Goal: Task Accomplishment & Management: Use online tool/utility

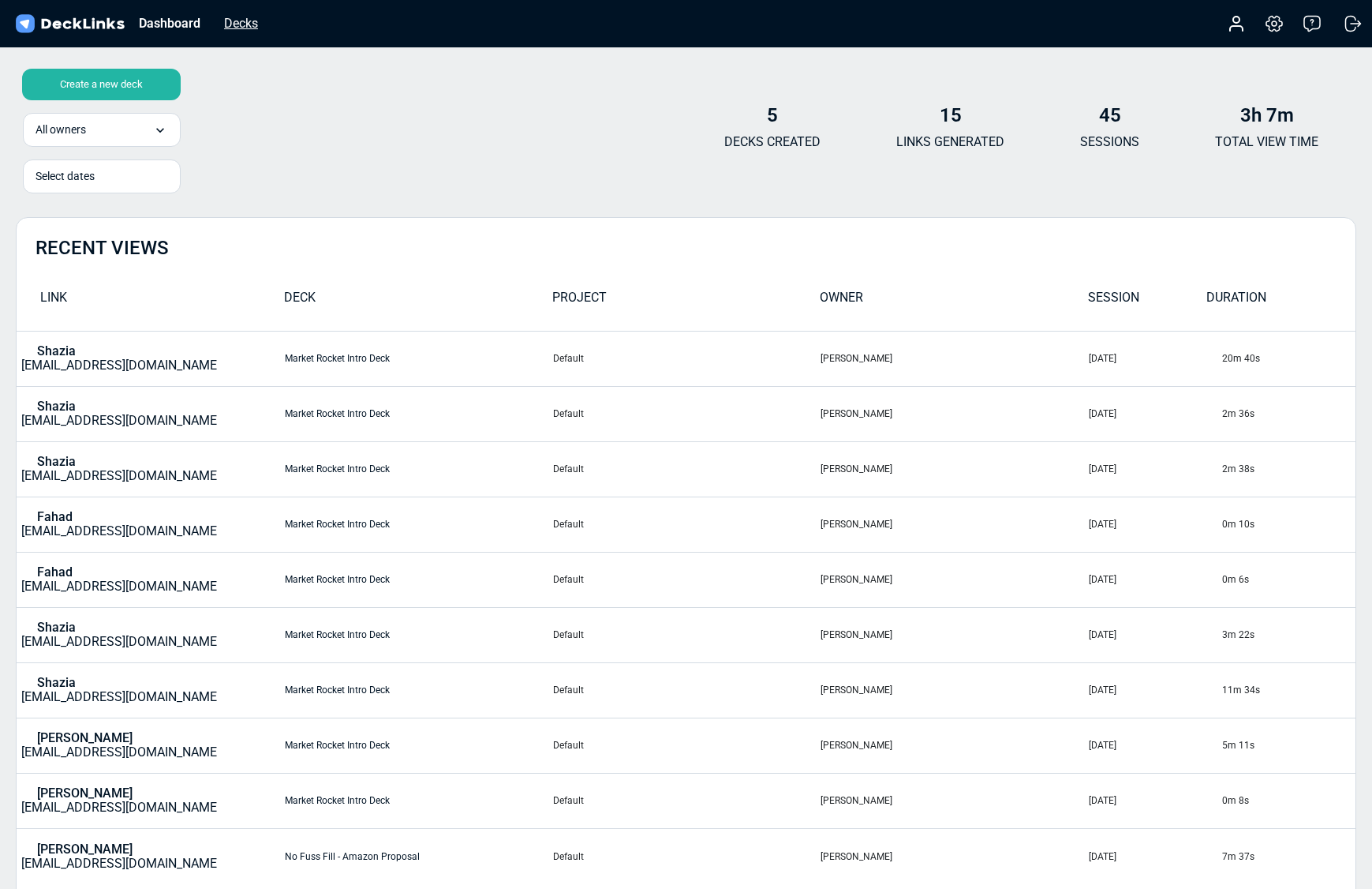
click at [248, 28] on div "Decks" at bounding box center [241, 23] width 50 height 19
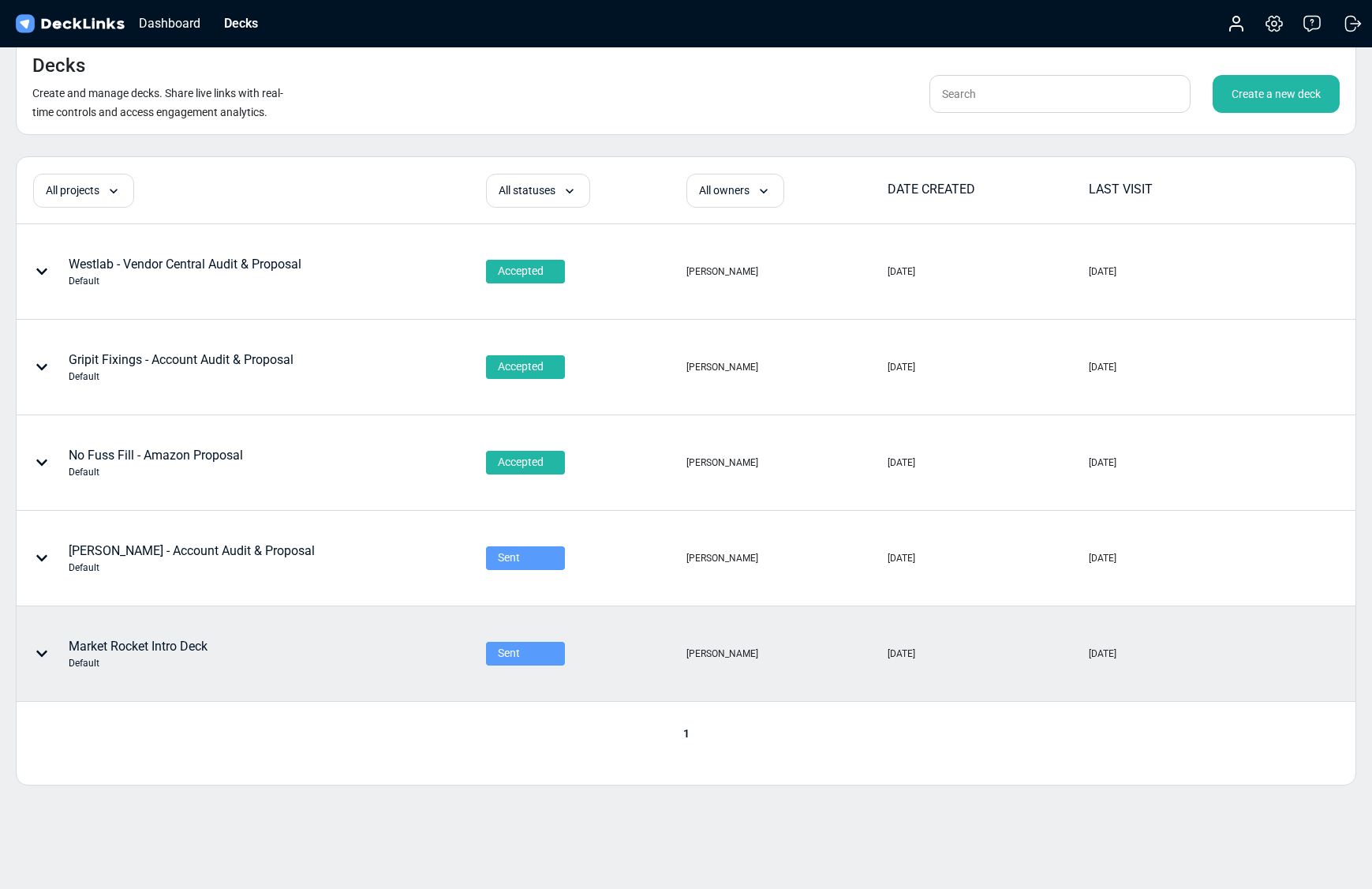
click at [40, 647] on icon at bounding box center [42, 654] width 13 height 13
drag, startPoint x: 292, startPoint y: 660, endPoint x: 170, endPoint y: 642, distance: 123.3
click at [290, 660] on div at bounding box center [686, 444] width 1372 height 889
click at [165, 641] on div "Market Rocket Intro Deck Default" at bounding box center [138, 653] width 139 height 33
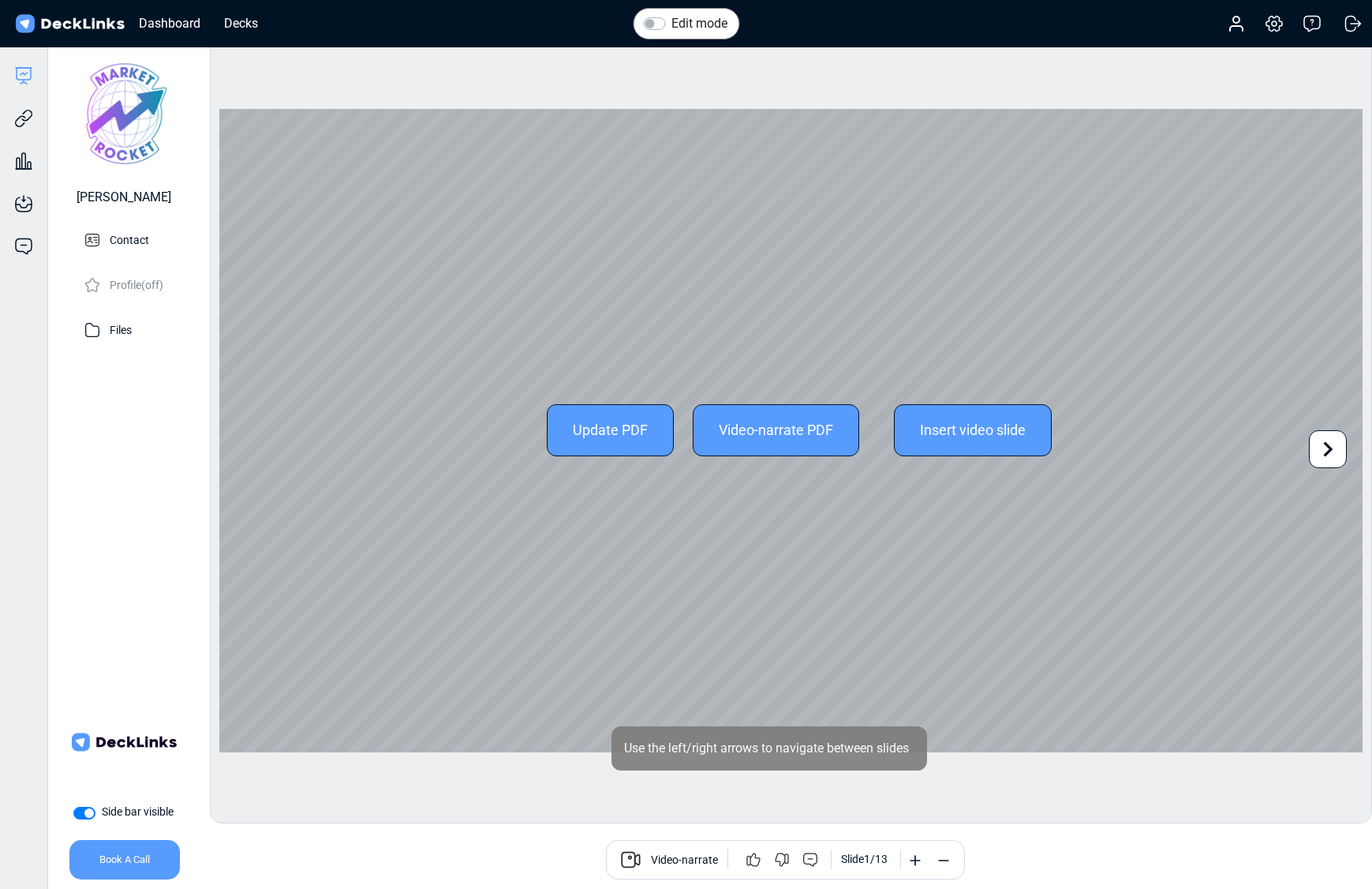
click at [1327, 450] on icon at bounding box center [1328, 449] width 30 height 30
click at [1327, 450] on div "Update PDF Video-narrate PDF Insert video slide Use the left/right arrows to na…" at bounding box center [790, 430] width 1143 height 643
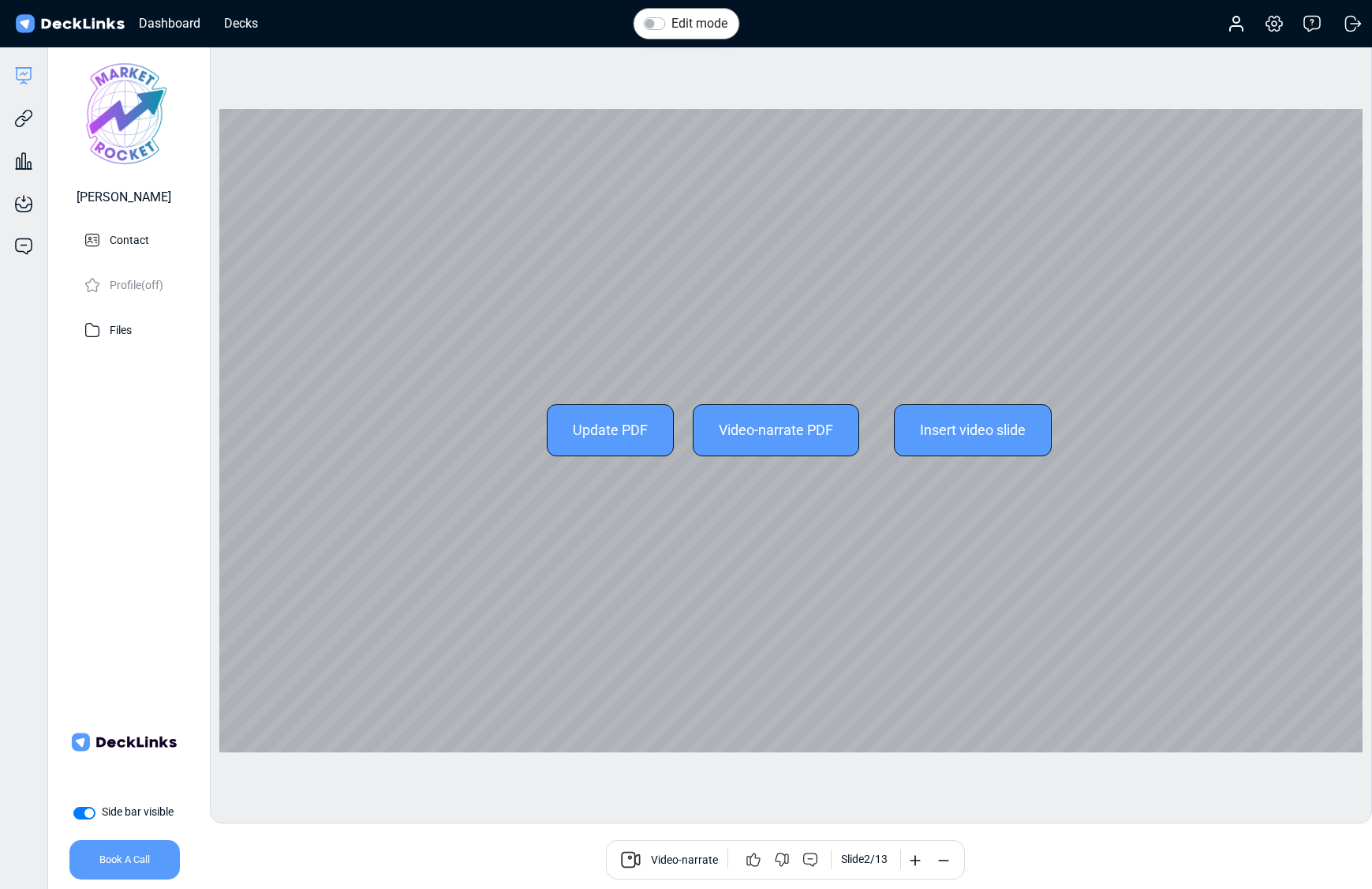
click at [1327, 450] on div "Update PDF Video-narrate PDF Insert video slide Use the left/right arrows to na…" at bounding box center [790, 430] width 1143 height 643
click at [1321, 452] on icon at bounding box center [1328, 449] width 30 height 30
click at [1319, 459] on icon at bounding box center [1328, 449] width 30 height 30
click at [1315, 455] on icon at bounding box center [1328, 449] width 30 height 30
click at [1315, 455] on div "Update PDF Video-narrate PDF Insert video slide Use the left/right arrows to na…" at bounding box center [790, 430] width 1143 height 643
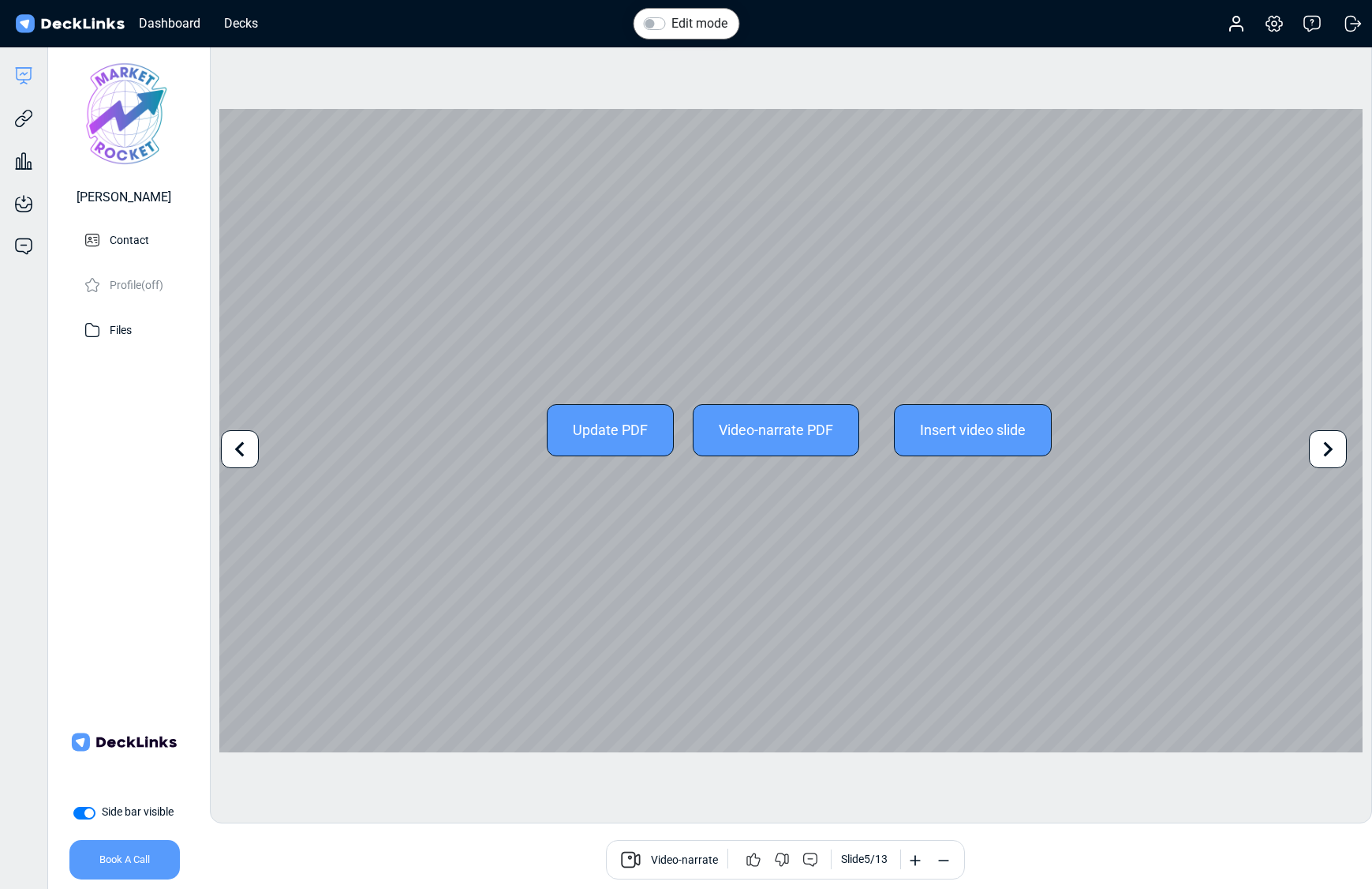
click at [1317, 454] on icon at bounding box center [1328, 449] width 30 height 30
click at [1320, 455] on icon at bounding box center [1328, 449] width 30 height 30
click at [637, 681] on div "Update PDF Video-narrate PDF Insert video slide" at bounding box center [790, 430] width 1143 height 643
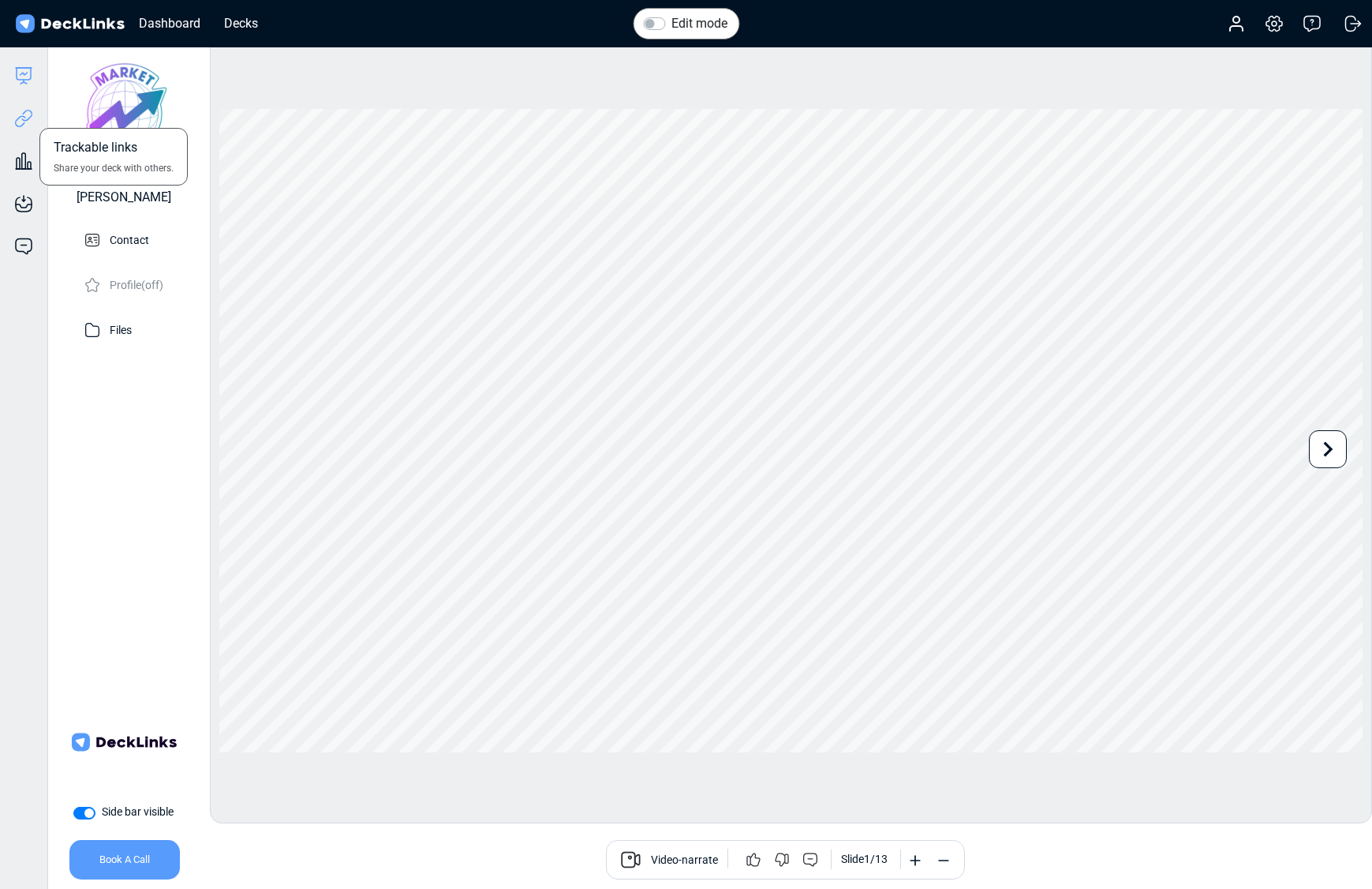
click at [22, 119] on icon at bounding box center [27, 115] width 11 height 12
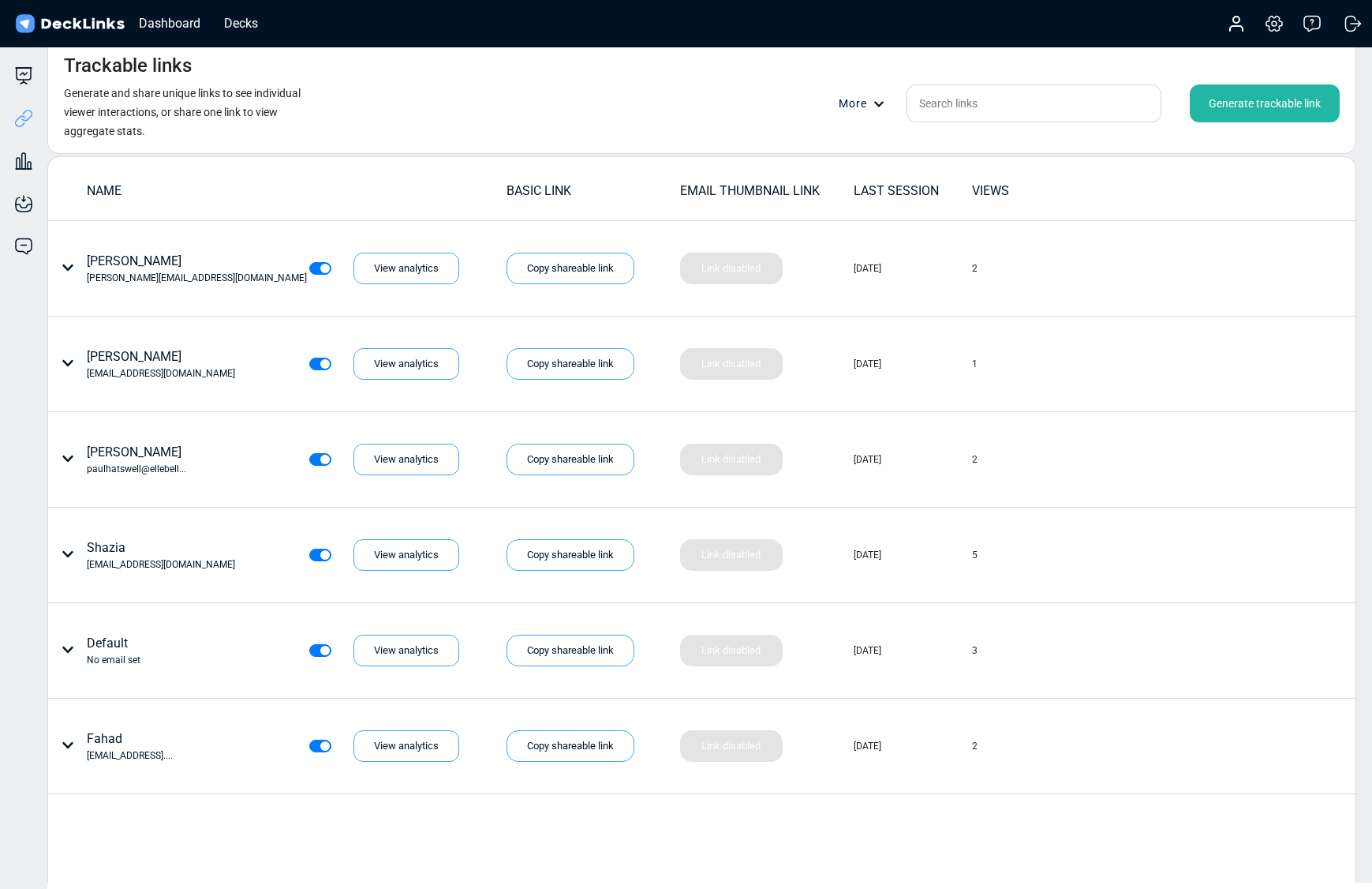
click at [1214, 104] on div "Generate trackable link" at bounding box center [1265, 103] width 150 height 38
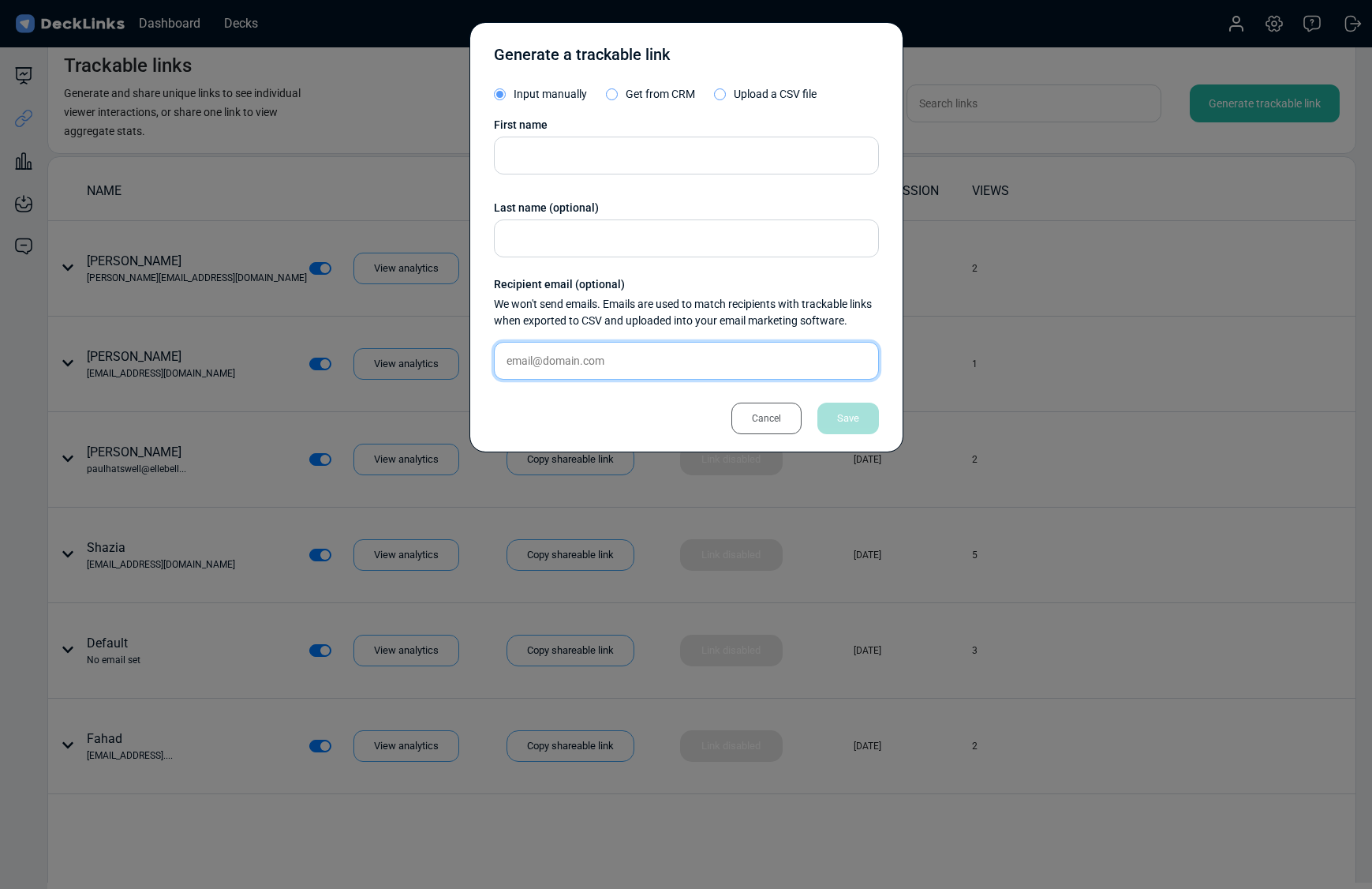
click at [552, 367] on input "text" at bounding box center [686, 360] width 385 height 38
paste input "[PERSON_NAME][EMAIL_ADDRESS][DOMAIN_NAME]"
type input "[PERSON_NAME][EMAIL_ADDRESS][DOMAIN_NAME]"
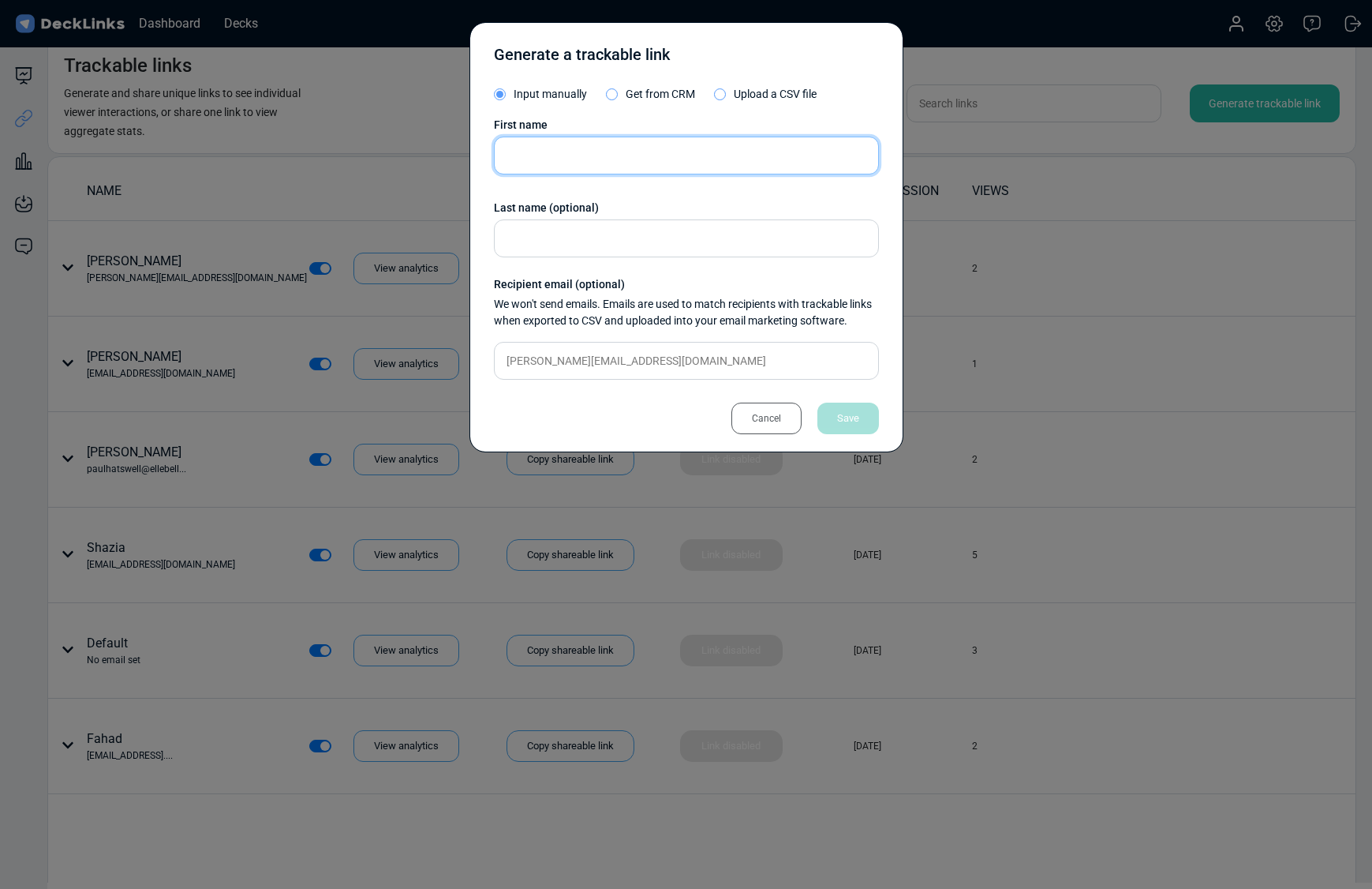
click at [526, 152] on input "text" at bounding box center [686, 155] width 385 height 38
type input "[PERSON_NAME]"
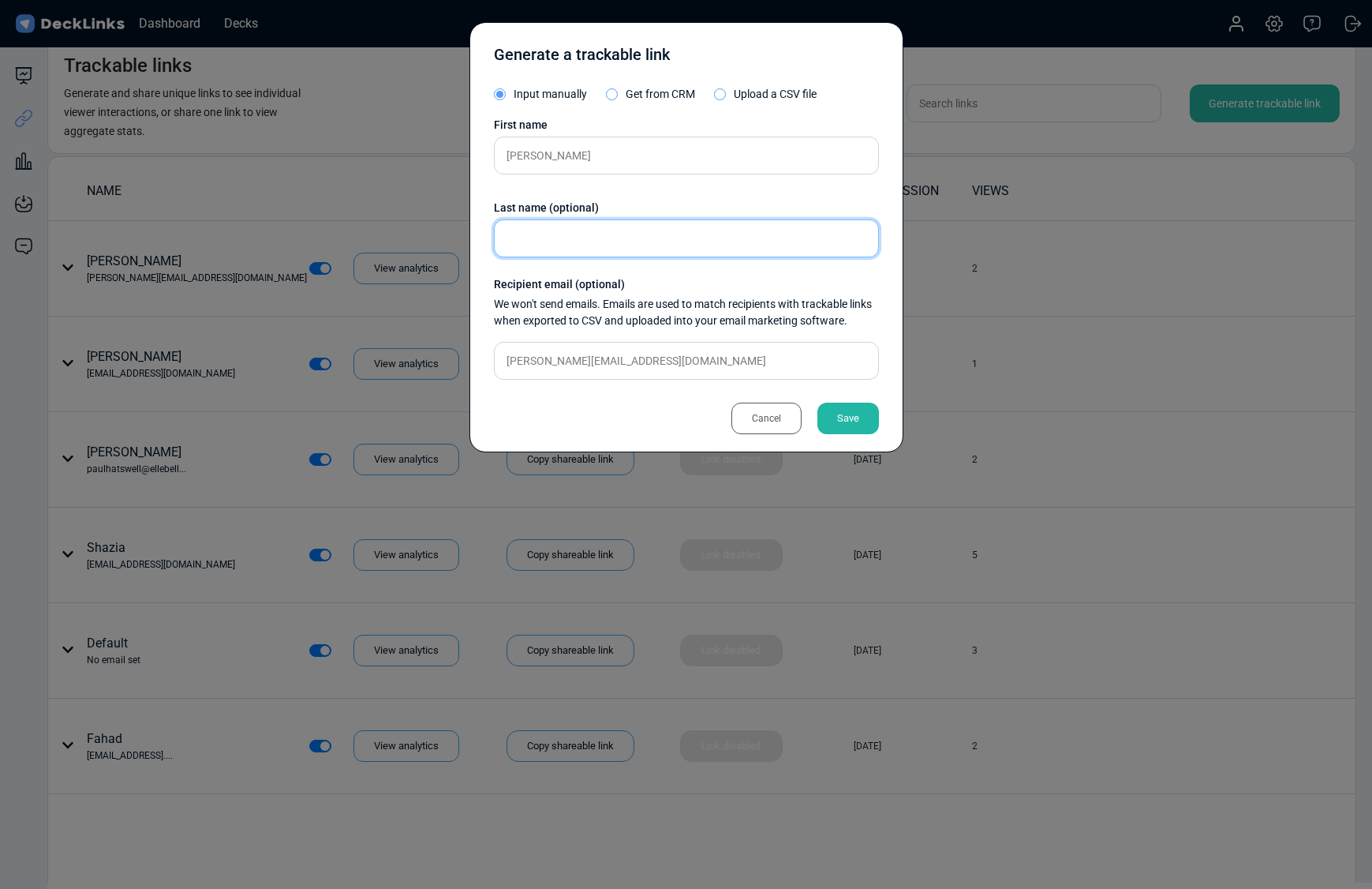
drag, startPoint x: 520, startPoint y: 238, endPoint x: 512, endPoint y: 231, distance: 10.6
click at [520, 238] on input "text" at bounding box center [686, 238] width 385 height 38
paste input "[PERSON_NAME]"
type input "[PERSON_NAME]"
click at [856, 417] on div "Save" at bounding box center [848, 418] width 61 height 31
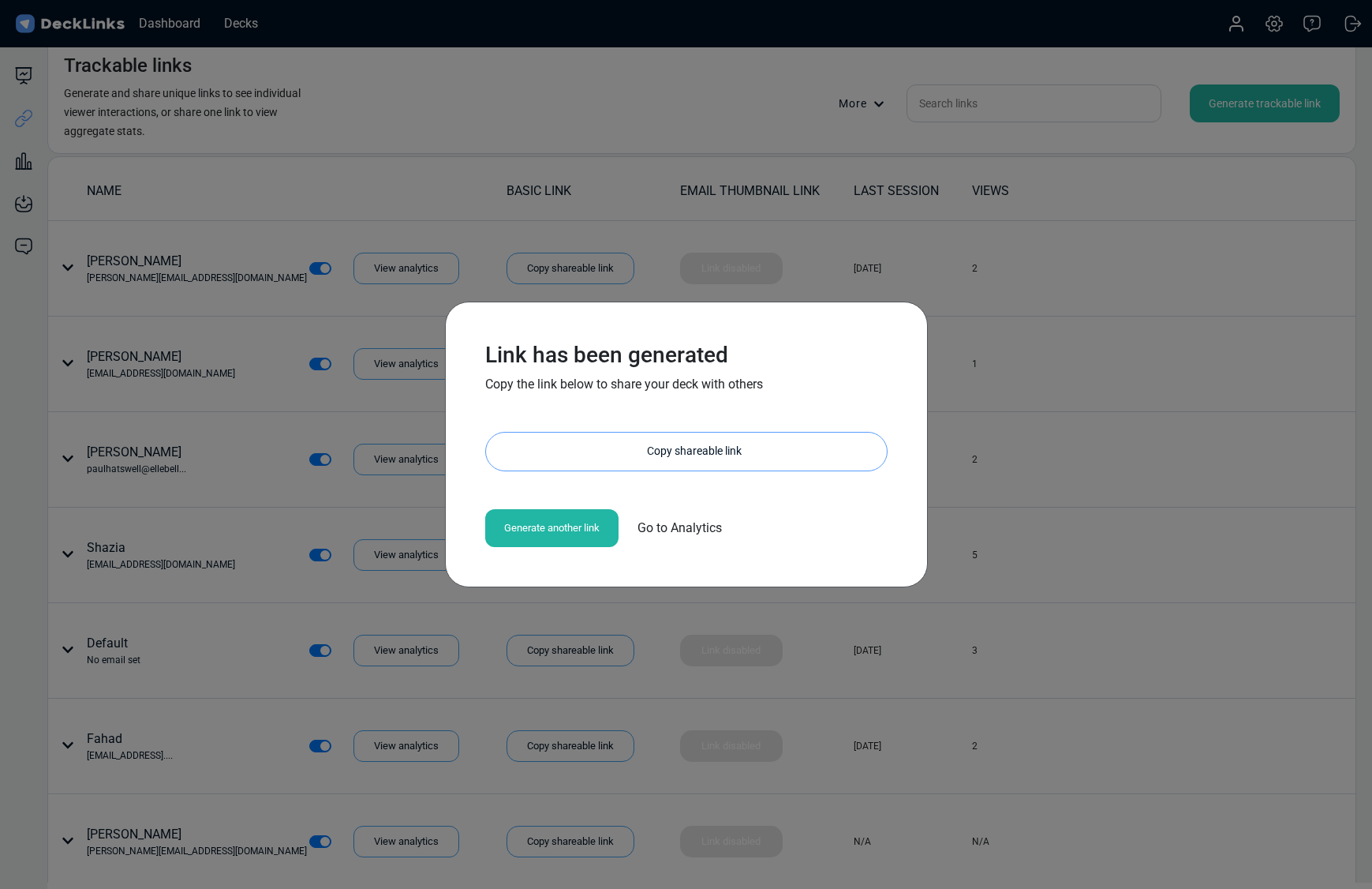
click at [670, 449] on div "Copy shareable link" at bounding box center [694, 451] width 385 height 38
